Goal: Book appointment/travel/reservation

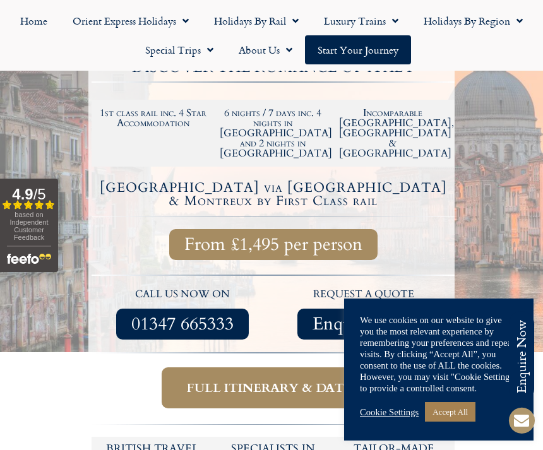
scroll to position [206, 0]
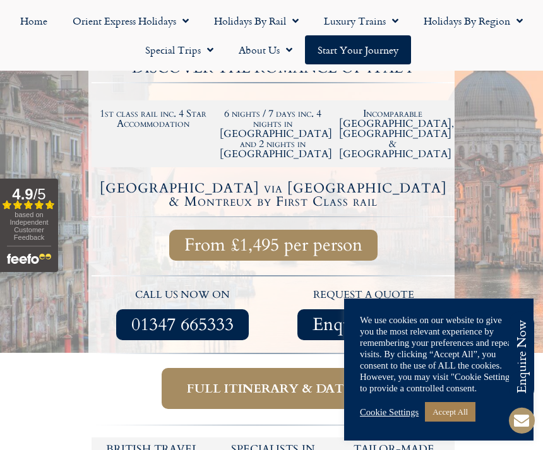
click at [207, 237] on span "From £1,495 per person" at bounding box center [273, 245] width 178 height 16
click at [258, 237] on span "From £1,495 per person" at bounding box center [273, 245] width 178 height 16
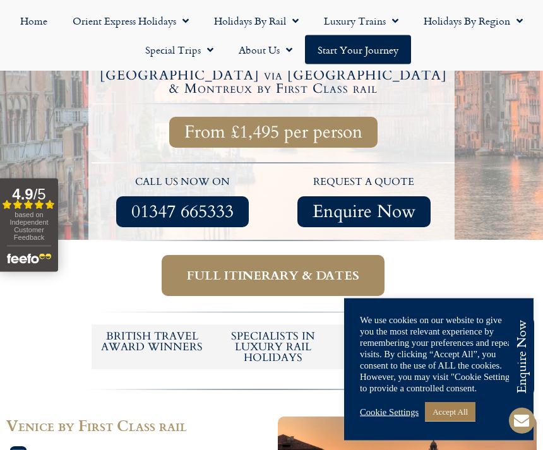
scroll to position [327, 0]
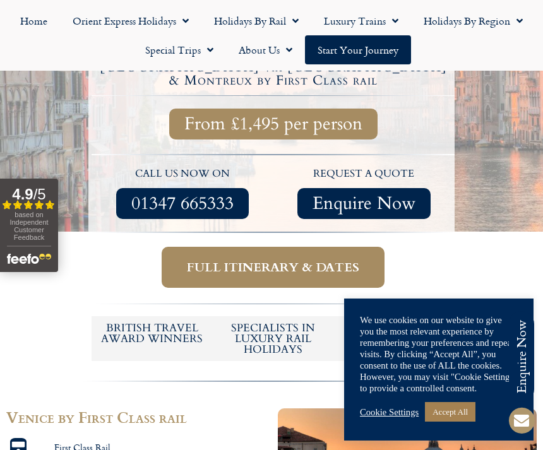
click at [231, 259] on span "Full itinerary & dates" at bounding box center [273, 267] width 172 height 16
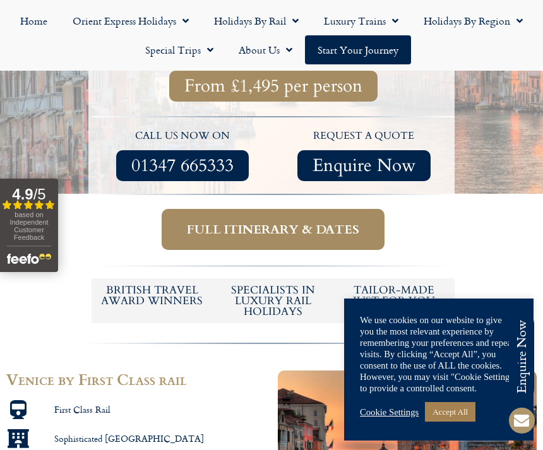
scroll to position [367, 0]
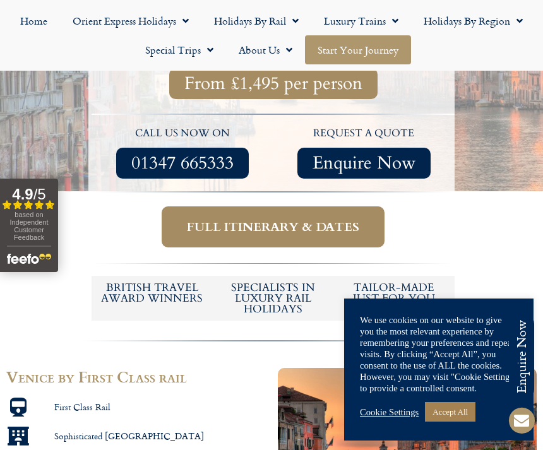
click at [326, 52] on link "Start your Journey" at bounding box center [358, 49] width 106 height 29
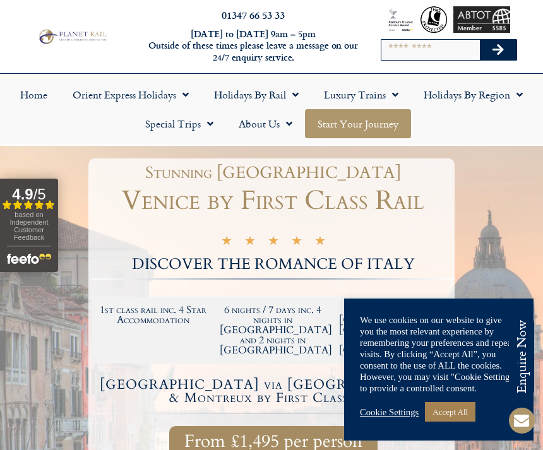
scroll to position [0, 0]
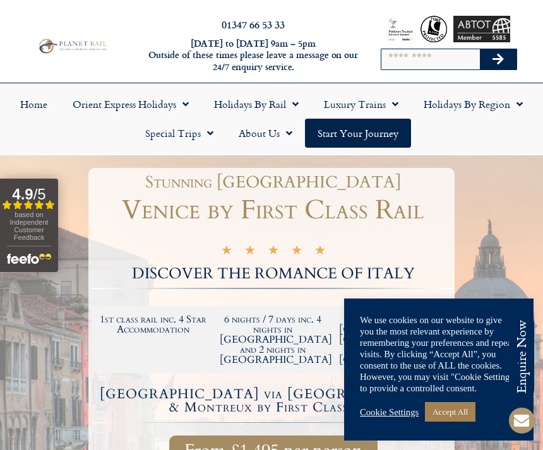
click at [104, 262] on div "★ ★ ★ ★ ★ 5/5" at bounding box center [273, 251] width 363 height 30
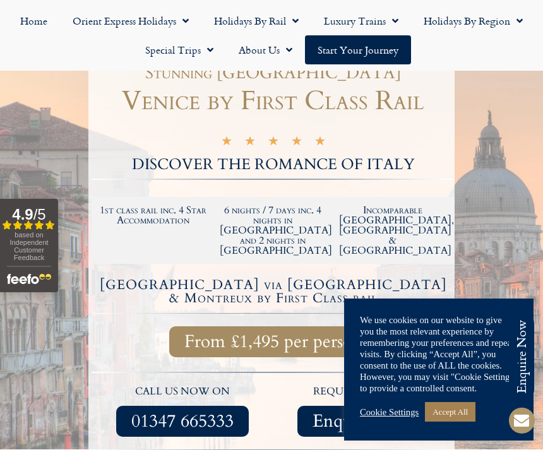
scroll to position [140, 0]
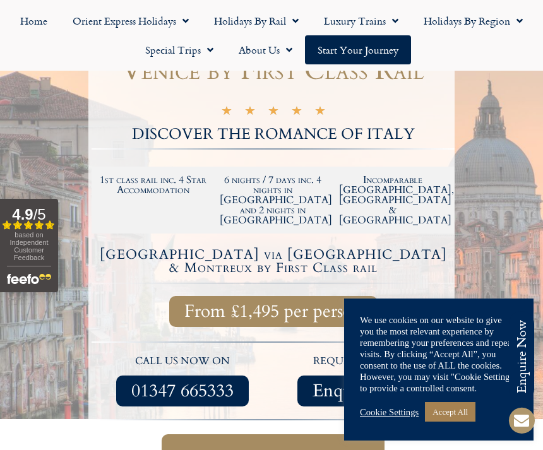
click at [112, 296] on div "From £1,495 per person" at bounding box center [273, 311] width 347 height 31
click at [254, 304] on span "From £1,495 per person" at bounding box center [273, 312] width 178 height 16
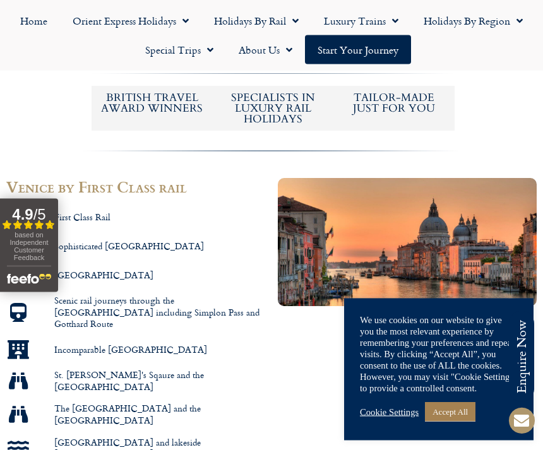
scroll to position [558, 0]
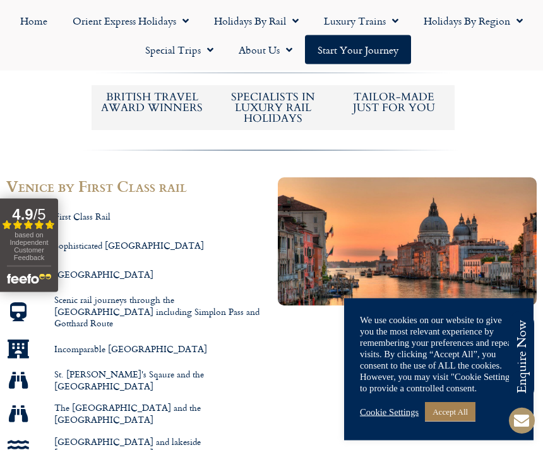
click at [441, 422] on link "Accept All" at bounding box center [450, 412] width 51 height 20
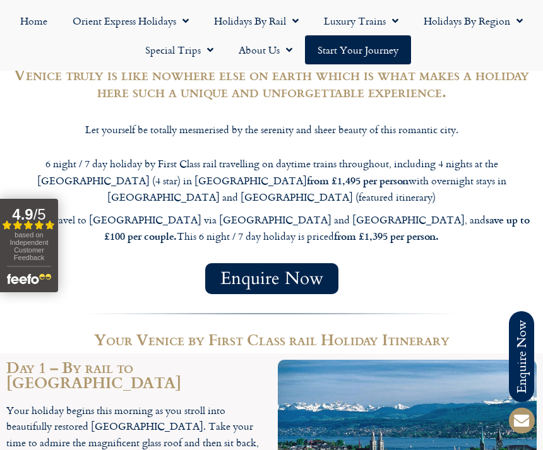
scroll to position [1007, 0]
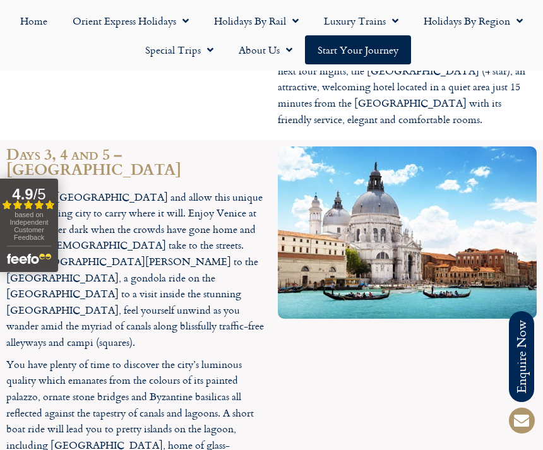
scroll to position [2235, 0]
